Goal: Transaction & Acquisition: Obtain resource

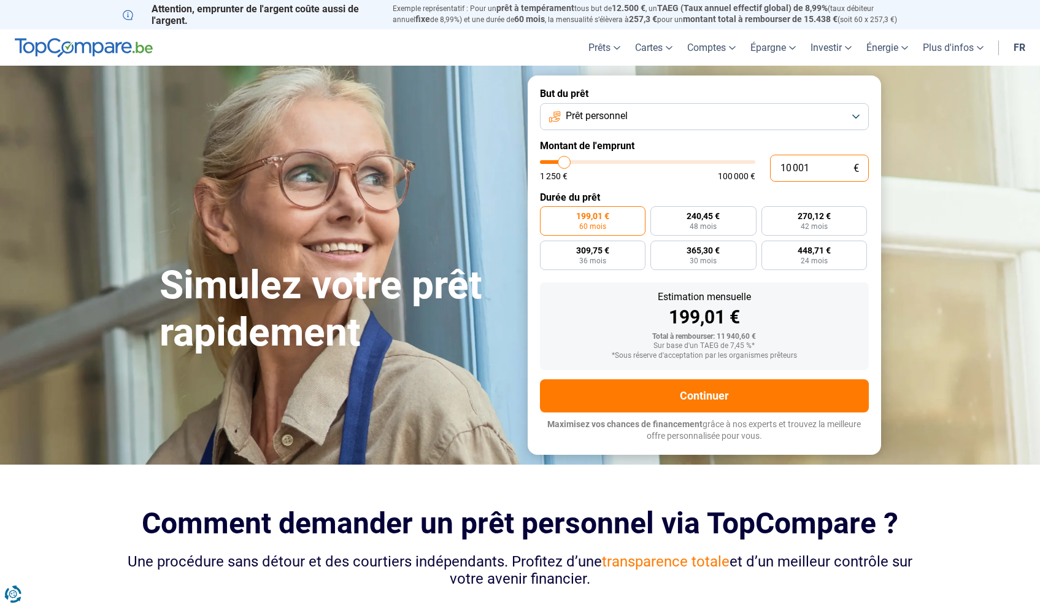
drag, startPoint x: 831, startPoint y: 173, endPoint x: 756, endPoint y: 164, distance: 75.4
click at [756, 164] on div "10 001 € 1 250 € 100 000 €" at bounding box center [704, 168] width 329 height 27
type input "5"
type input "1250"
type input "0"
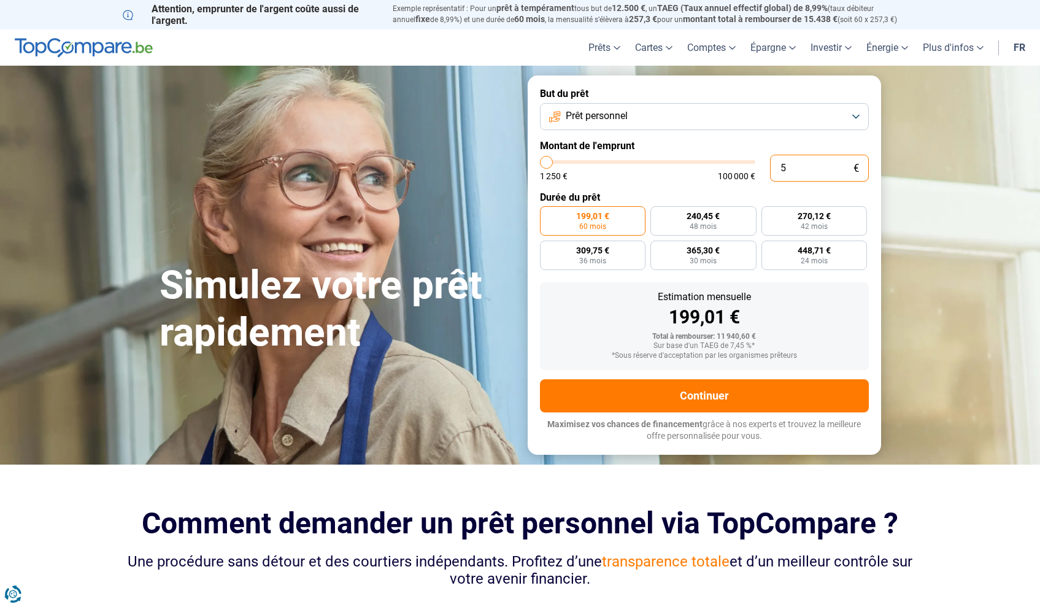
type input "1250"
type input "1 250"
type input "1250"
radio input "true"
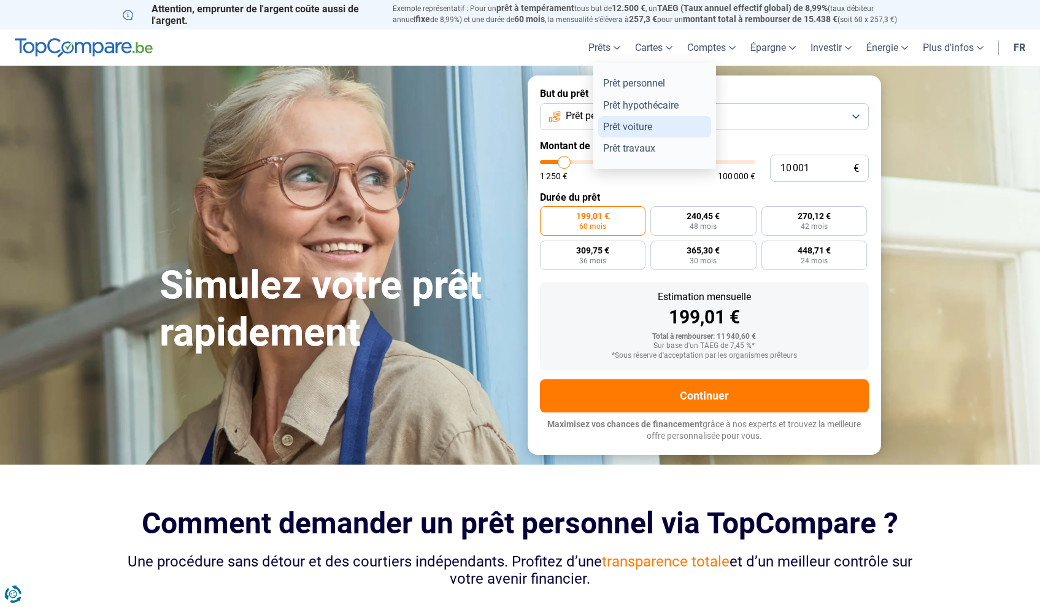
click at [647, 127] on link "Prêt voiture" at bounding box center [654, 126] width 113 height 21
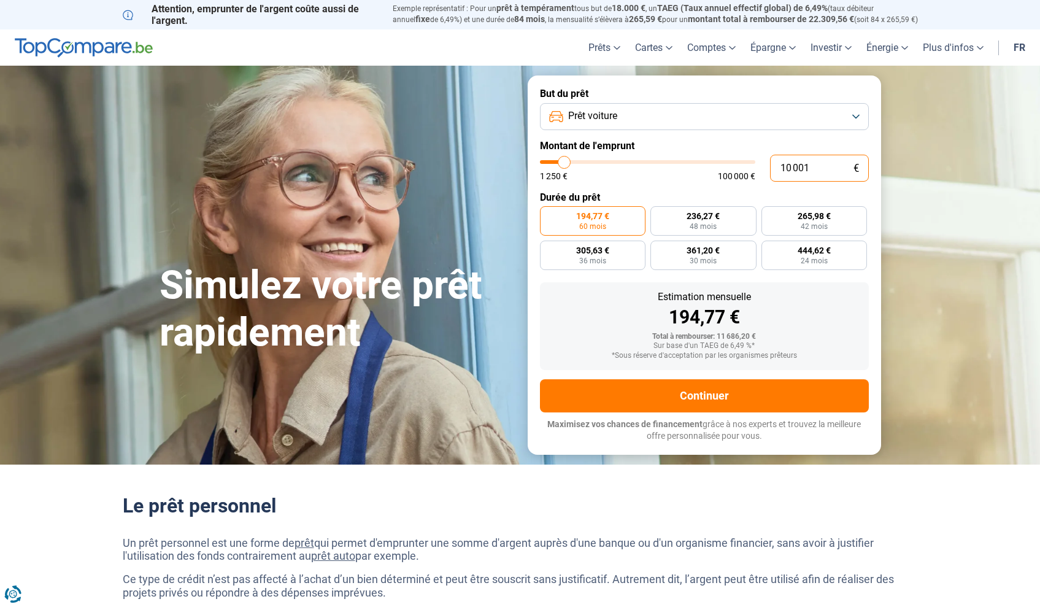
drag, startPoint x: 814, startPoint y: 166, endPoint x: 757, endPoint y: 156, distance: 57.8
click at [757, 156] on div "10 001 € 1 250 € 100 000 €" at bounding box center [704, 168] width 329 height 27
type input "3"
type input "1250"
type input "35"
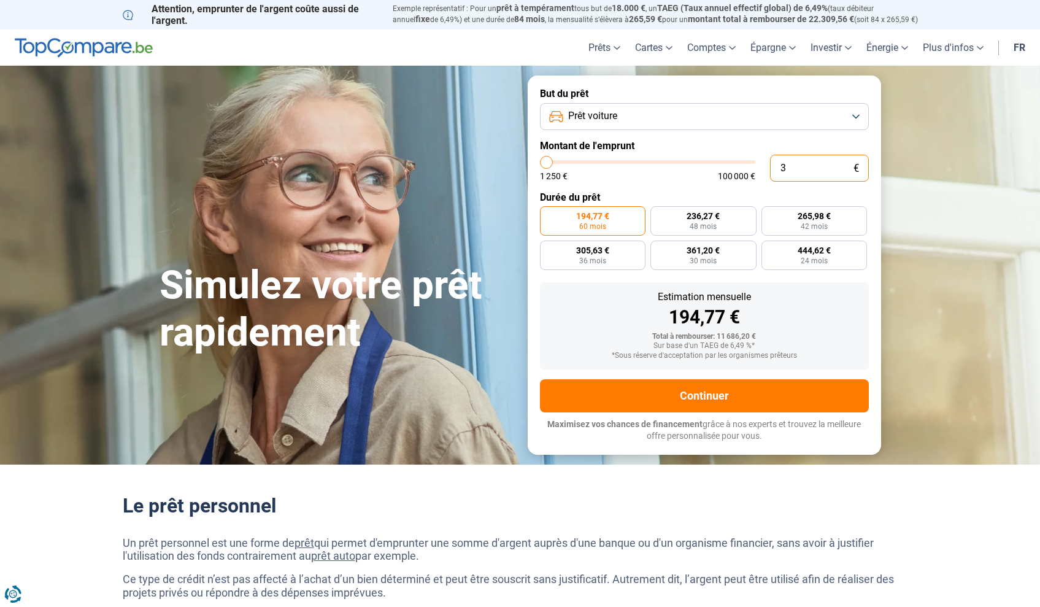
type input "1250"
type input "350"
type input "1250"
type input "3 500"
type input "3500"
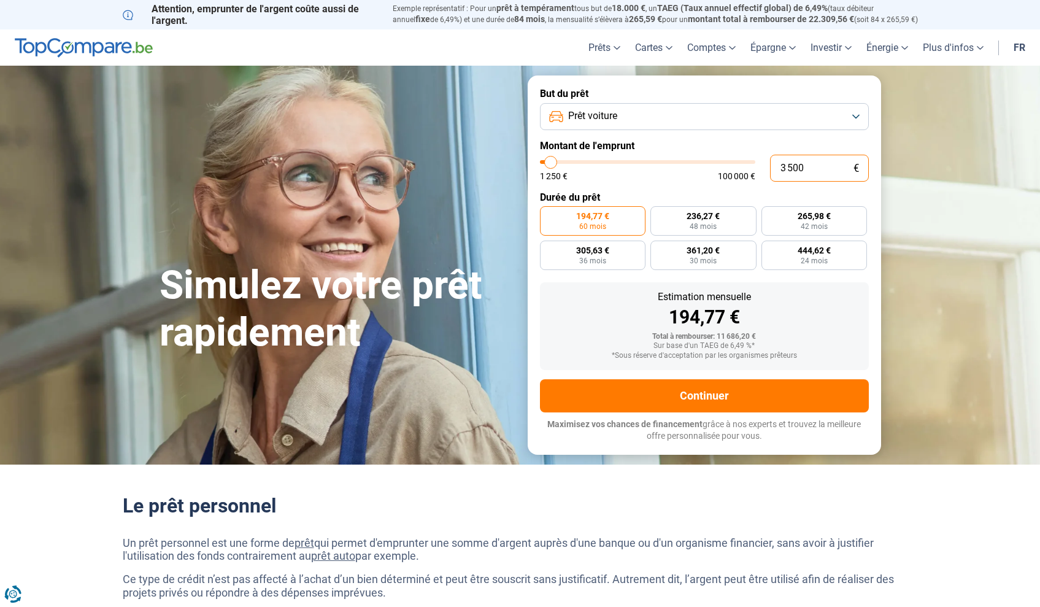
type input "35 000"
type input "35000"
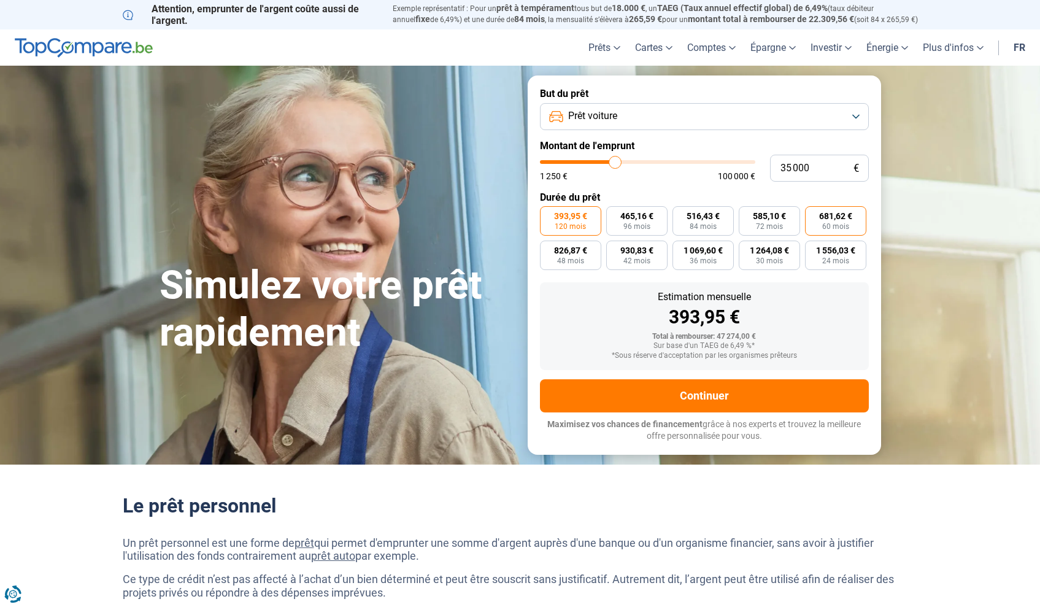
click at [829, 225] on span "60 mois" at bounding box center [835, 226] width 27 height 7
click at [813, 214] on input "681,62 € 60 mois" at bounding box center [809, 210] width 8 height 8
radio input "true"
click at [574, 257] on span "48 mois" at bounding box center [570, 260] width 27 height 7
click at [548, 248] on input "826,87 € 48 mois" at bounding box center [544, 244] width 8 height 8
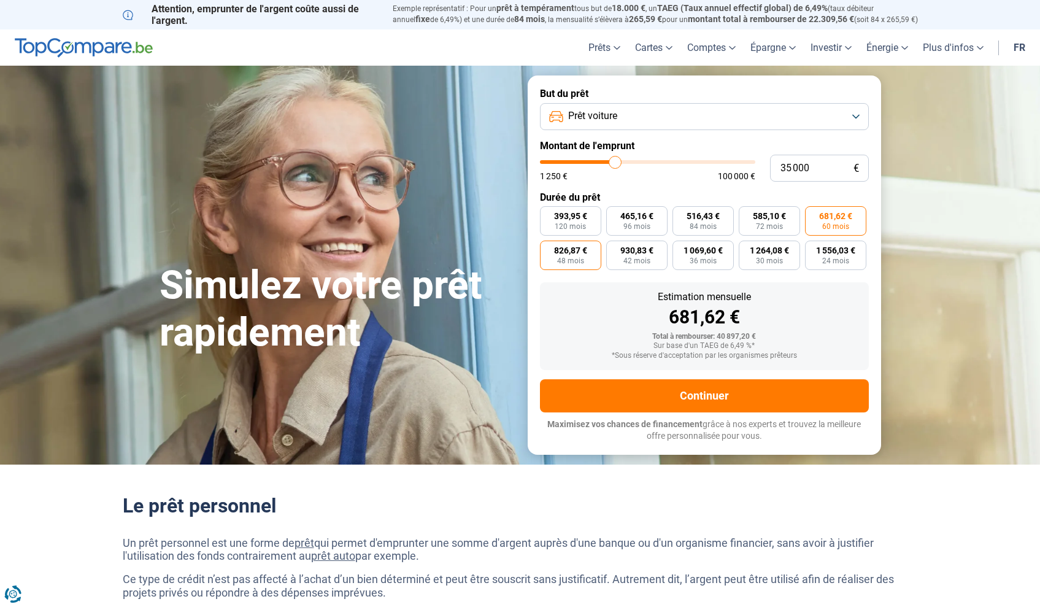
radio input "true"
click at [837, 225] on span "60 mois" at bounding box center [835, 226] width 27 height 7
click at [813, 214] on input "681,62 € 60 mois" at bounding box center [809, 210] width 8 height 8
radio input "true"
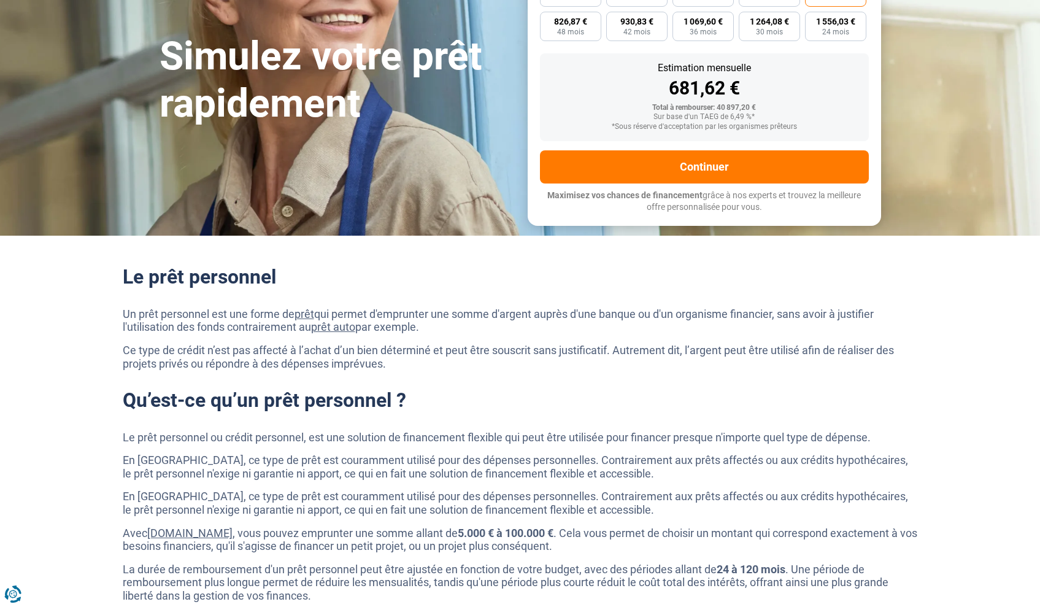
scroll to position [291, 0]
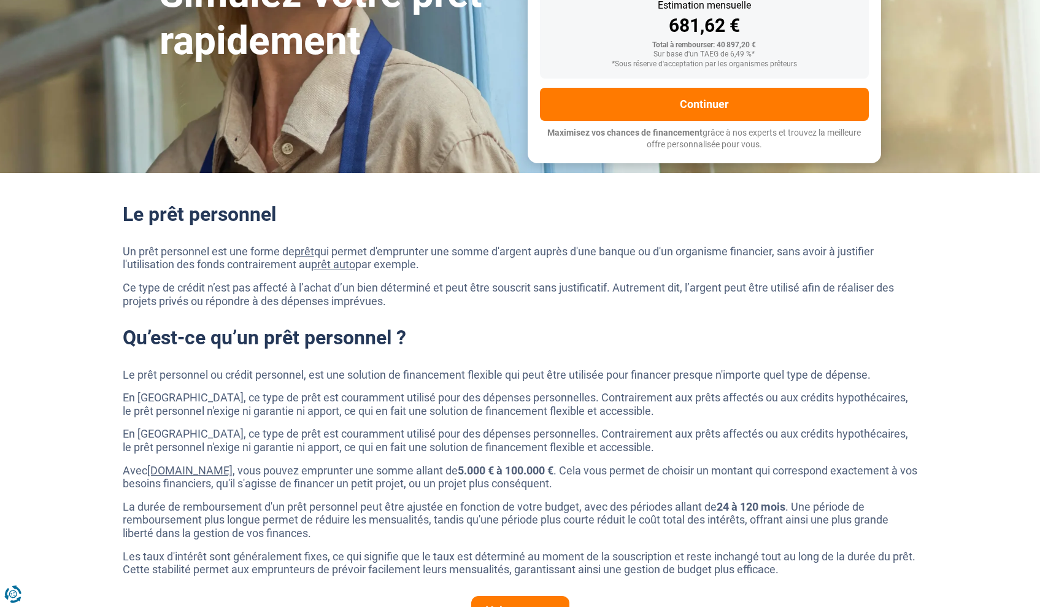
click at [337, 262] on link "prêt auto" at bounding box center [333, 264] width 44 height 13
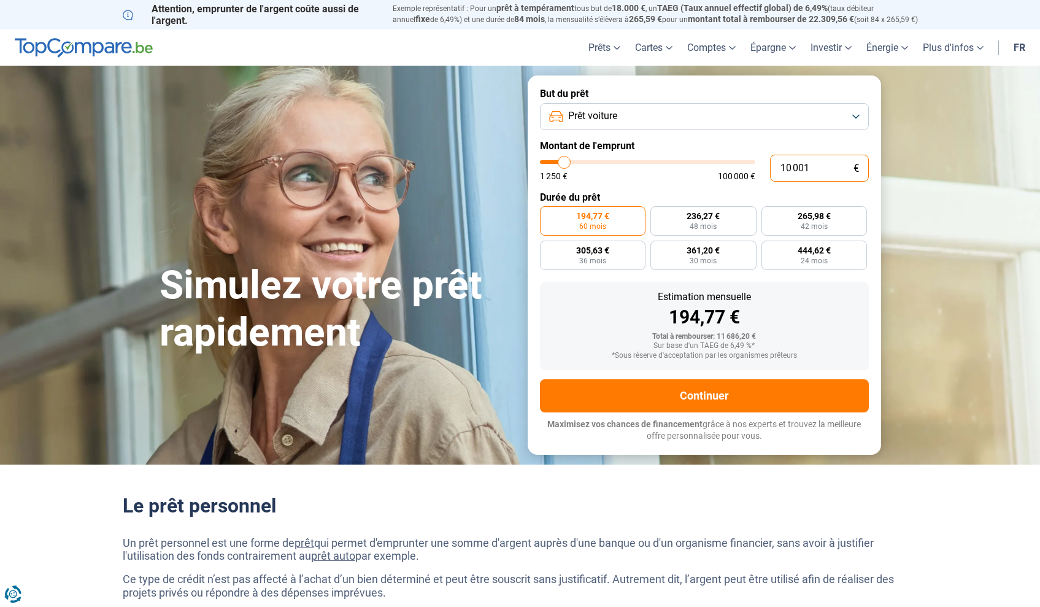
drag, startPoint x: 817, startPoint y: 165, endPoint x: 768, endPoint y: 161, distance: 49.2
click at [768, 161] on div "10 001 € 1 250 € 100 000 €" at bounding box center [704, 168] width 329 height 27
type input "3"
type input "1250"
type input "35"
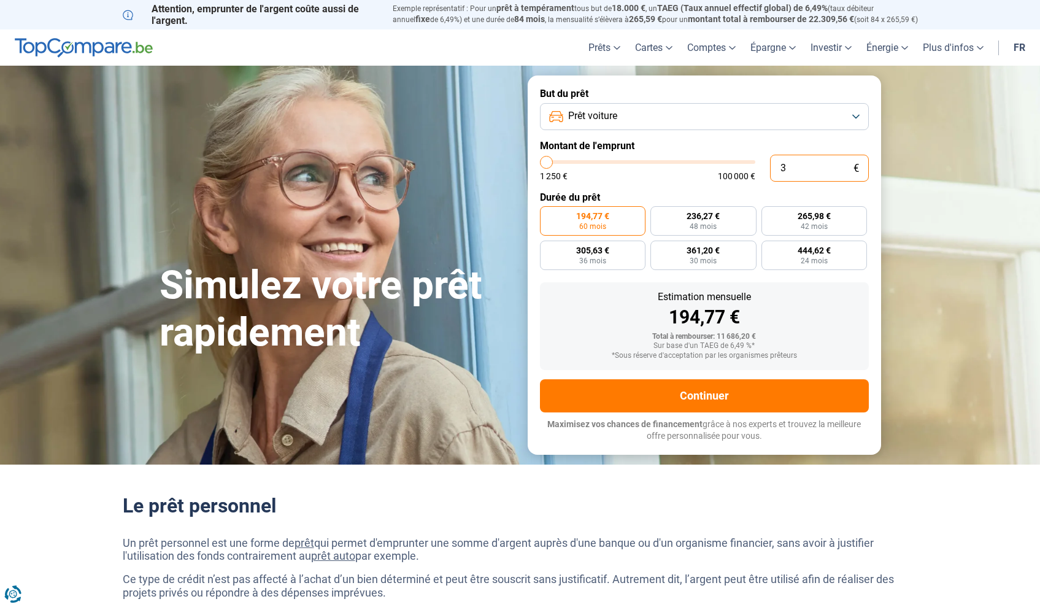
type input "1250"
type input "350"
type input "1250"
type input "3 500"
type input "3500"
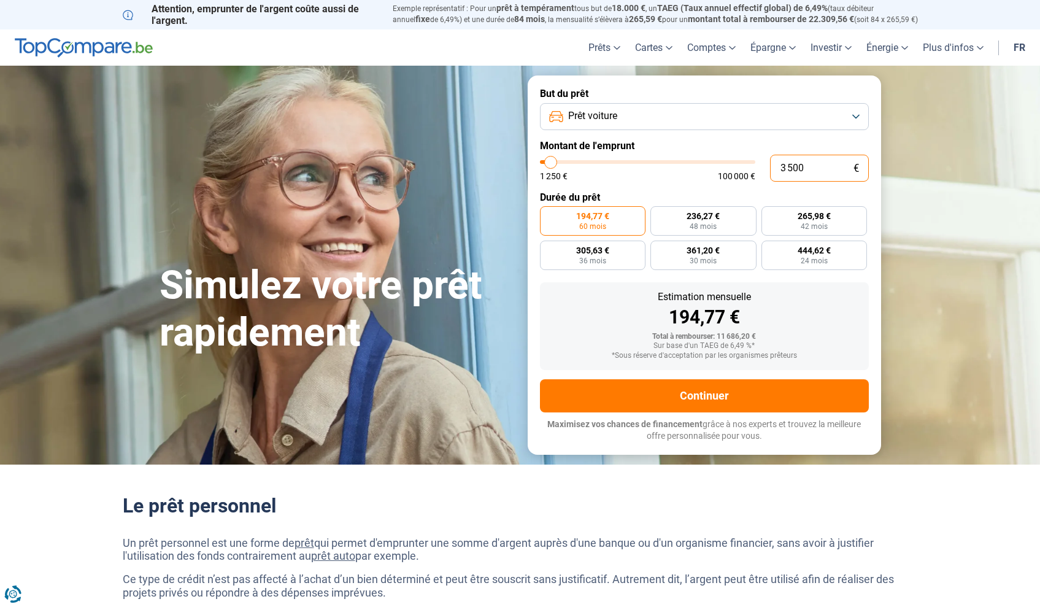
type input "35 000"
type input "35000"
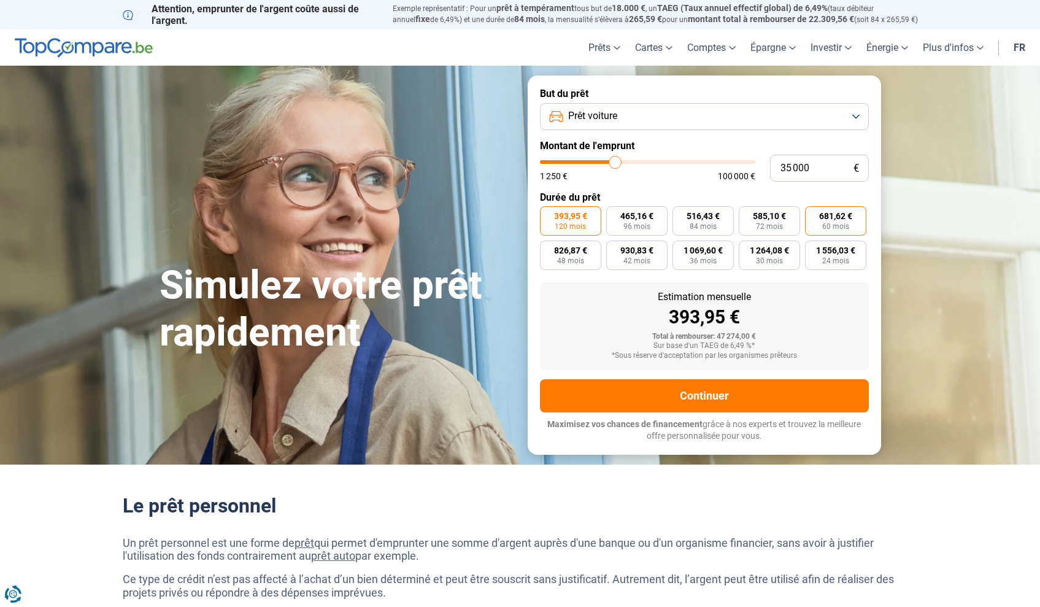
click at [843, 223] on span "60 mois" at bounding box center [835, 226] width 27 height 7
click at [813, 214] on input "681,62 € 60 mois" at bounding box center [809, 210] width 8 height 8
radio input "true"
click at [813, 164] on input "35 000" at bounding box center [819, 168] width 99 height 27
type input "3 500"
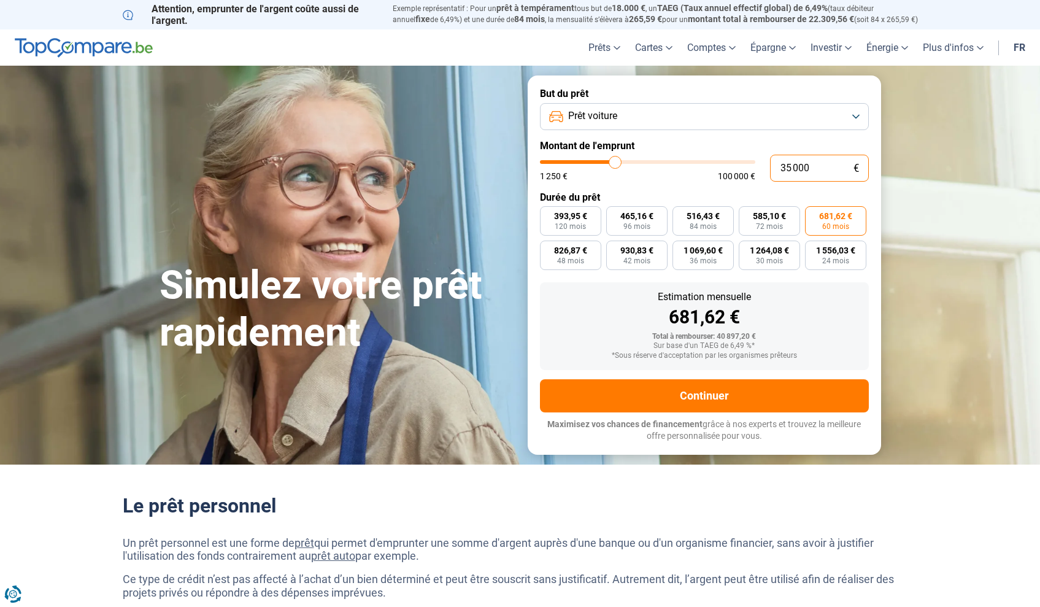
type input "3500"
type input "350"
type input "1250"
type input "35"
type input "1250"
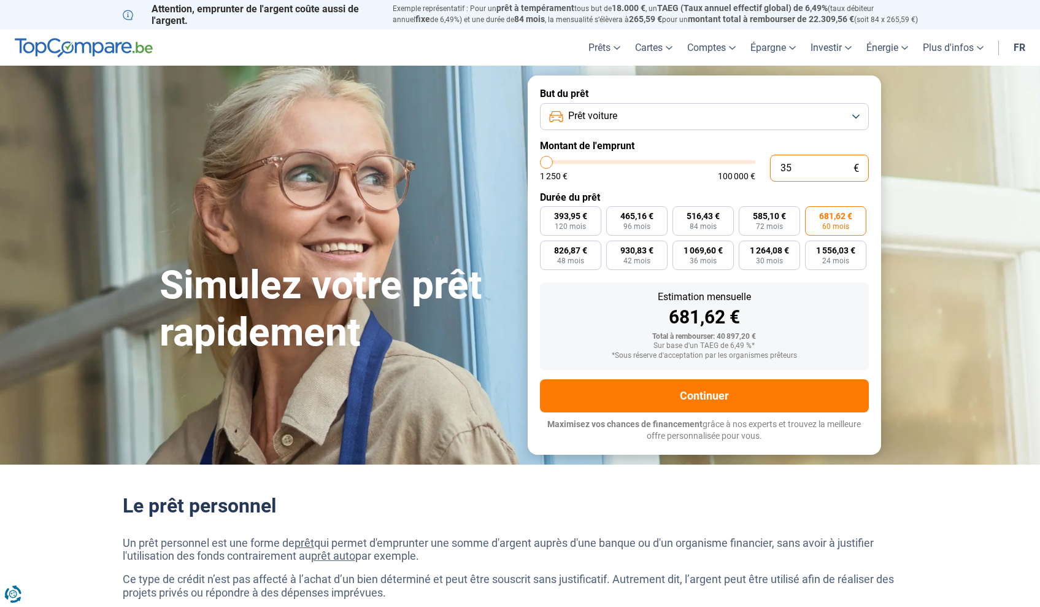
type input "3"
type input "1250"
type input "1 250"
type input "1250"
radio input "true"
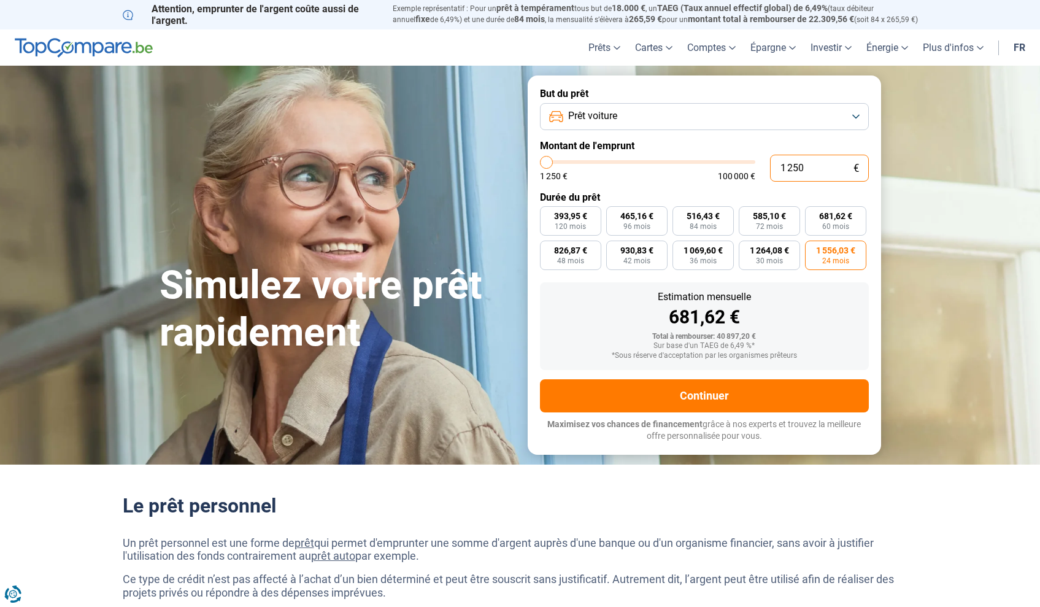
type input "12 500"
type input "12500"
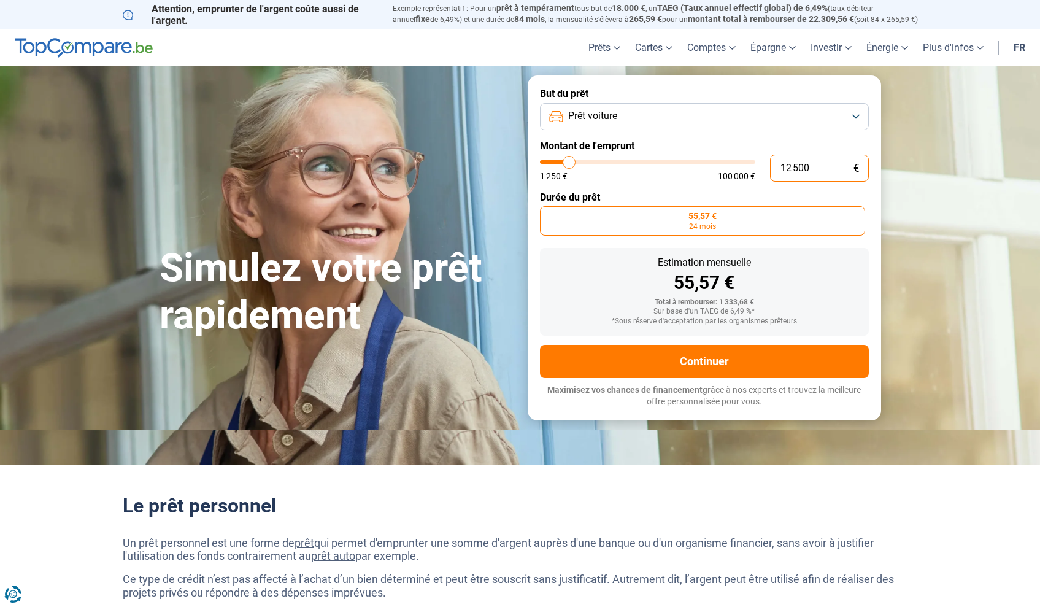
radio input "false"
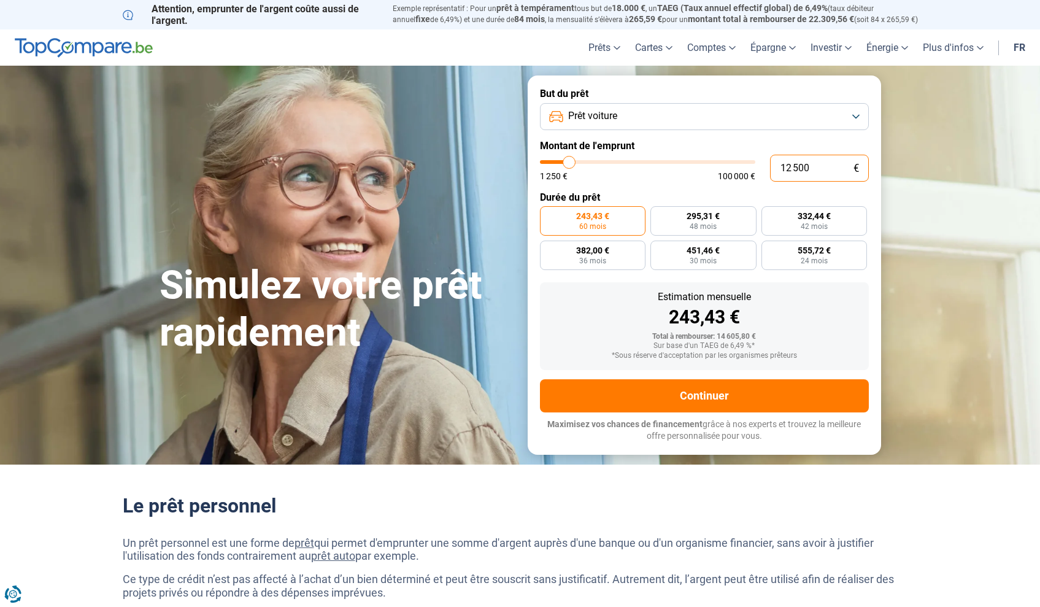
type input "1 250"
type input "1250"
type input "125"
type input "1250"
type input "12"
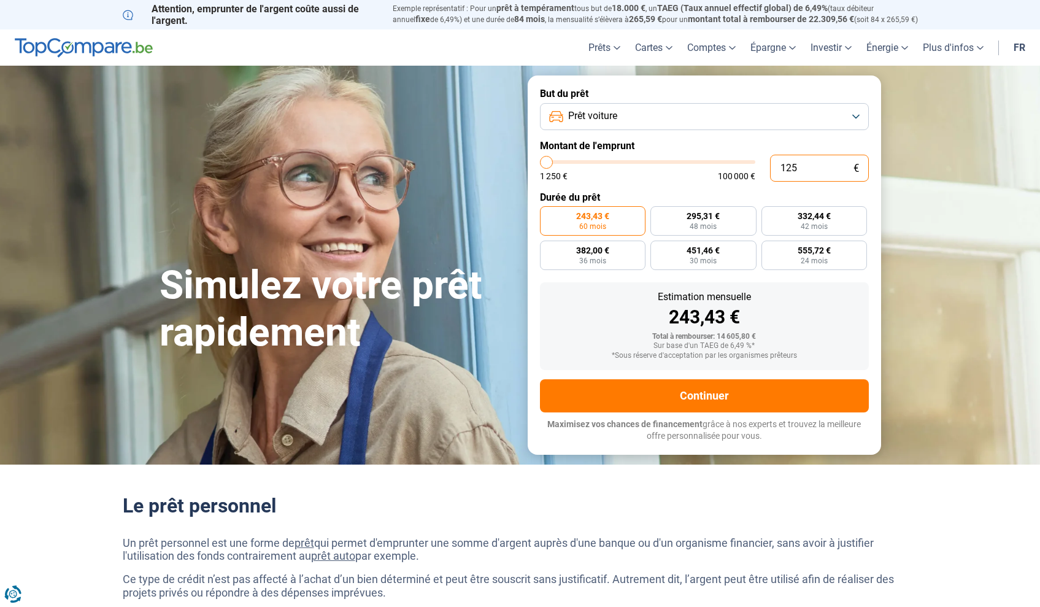
type input "1250"
type input "1"
type input "1250"
type input "0"
type input "1250"
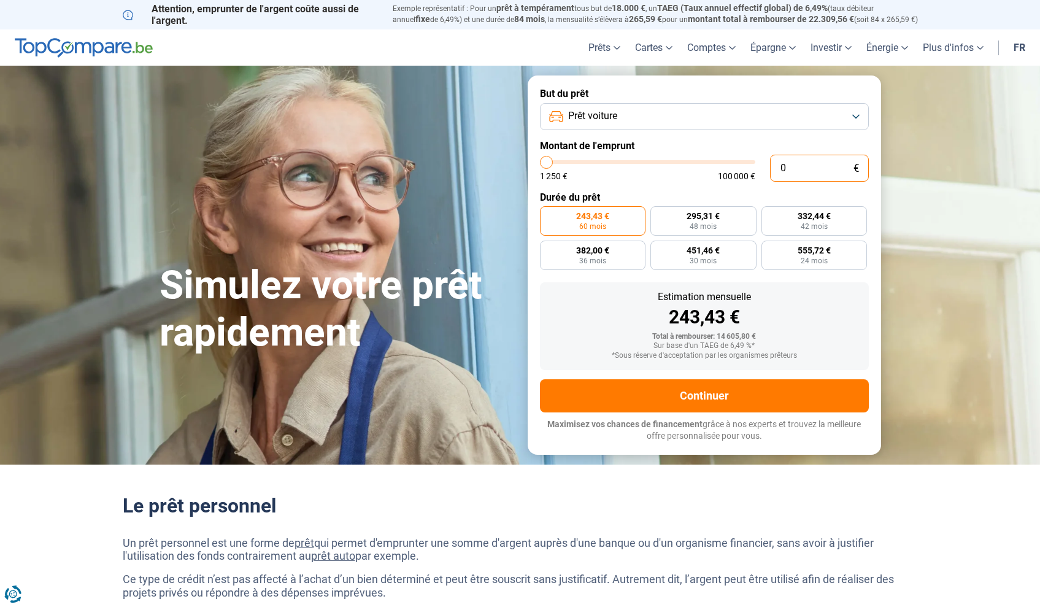
type input "3"
type input "1250"
type input "30"
type input "1250"
type input "300"
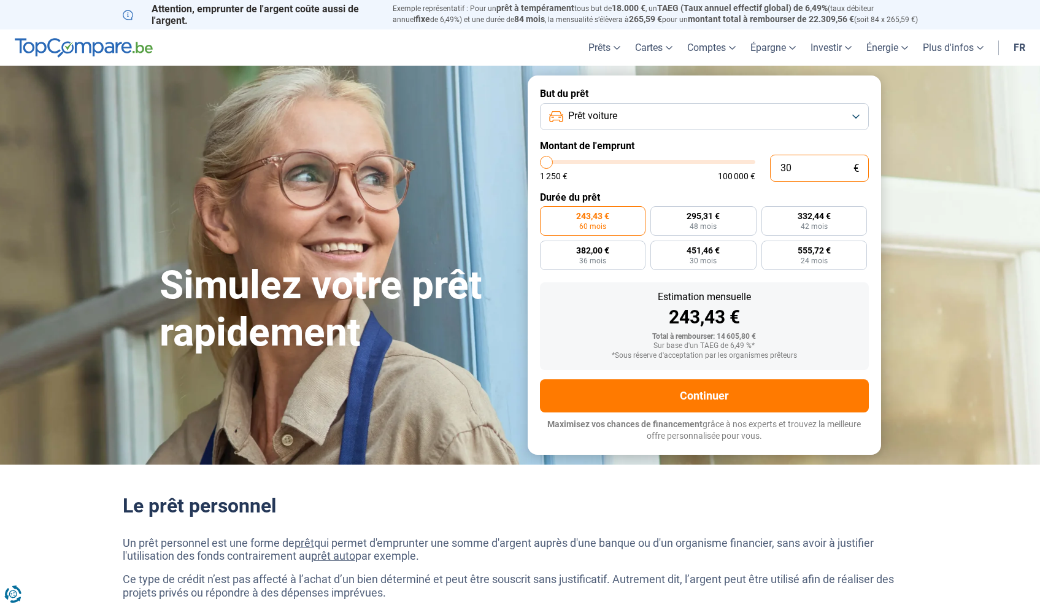
type input "1250"
type input "3 000"
type input "3000"
type input "30 000"
type input "30000"
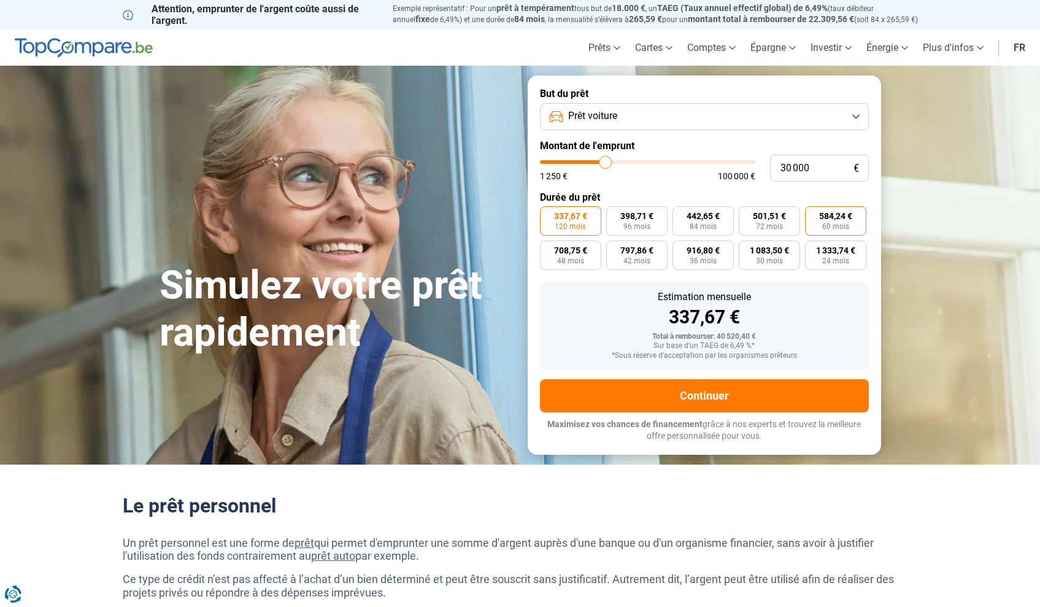
click at [832, 218] on span "584,24 €" at bounding box center [835, 216] width 33 height 9
click at [813, 214] on input "584,24 € 60 mois" at bounding box center [809, 210] width 8 height 8
radio input "true"
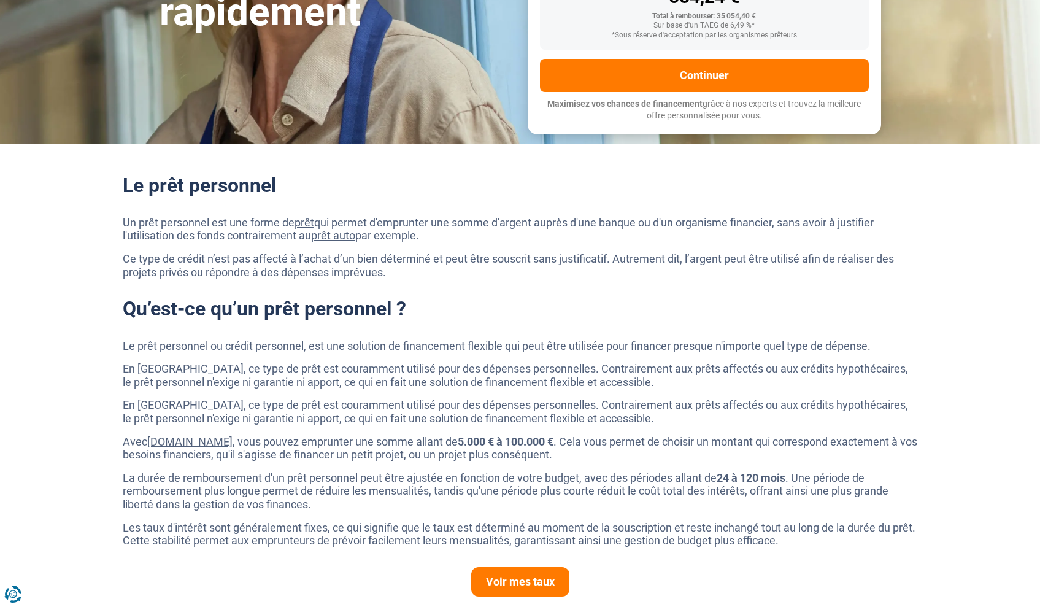
scroll to position [573, 0]
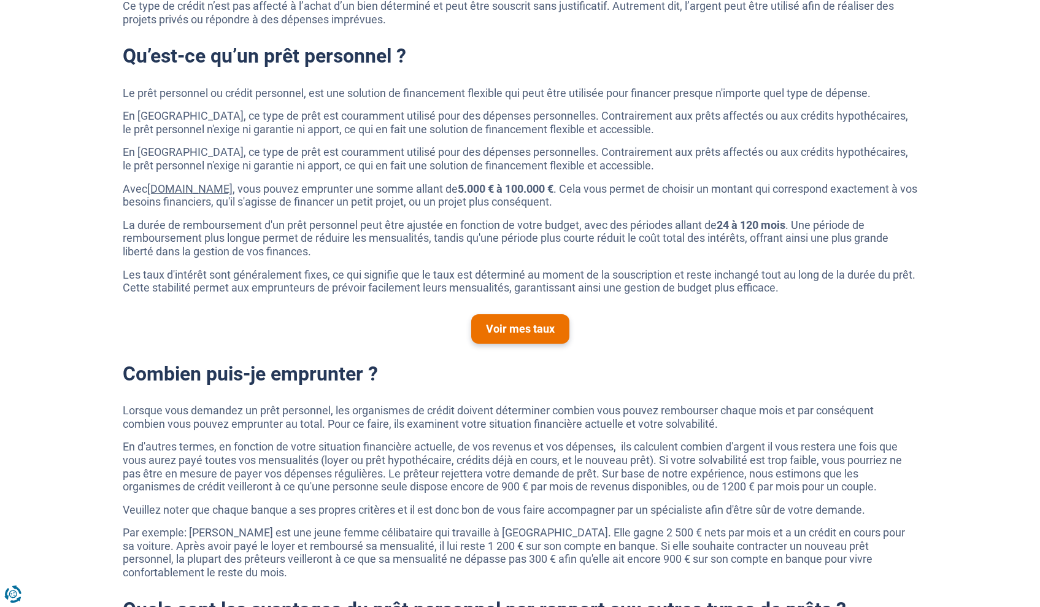
click at [491, 320] on link "Voir mes taux" at bounding box center [520, 328] width 98 height 29
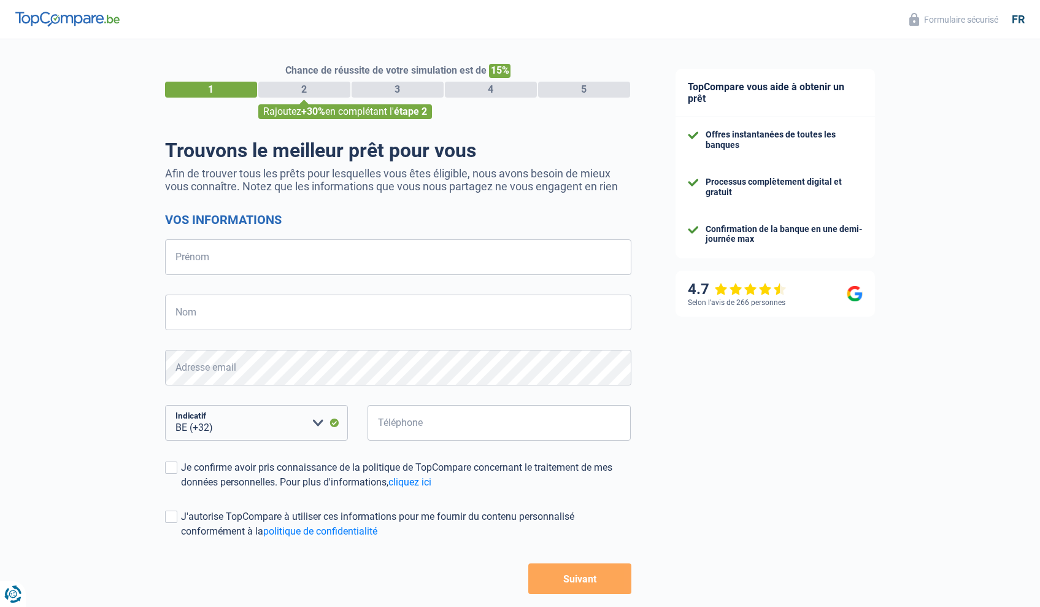
select select "32"
